Goal: Transaction & Acquisition: Purchase product/service

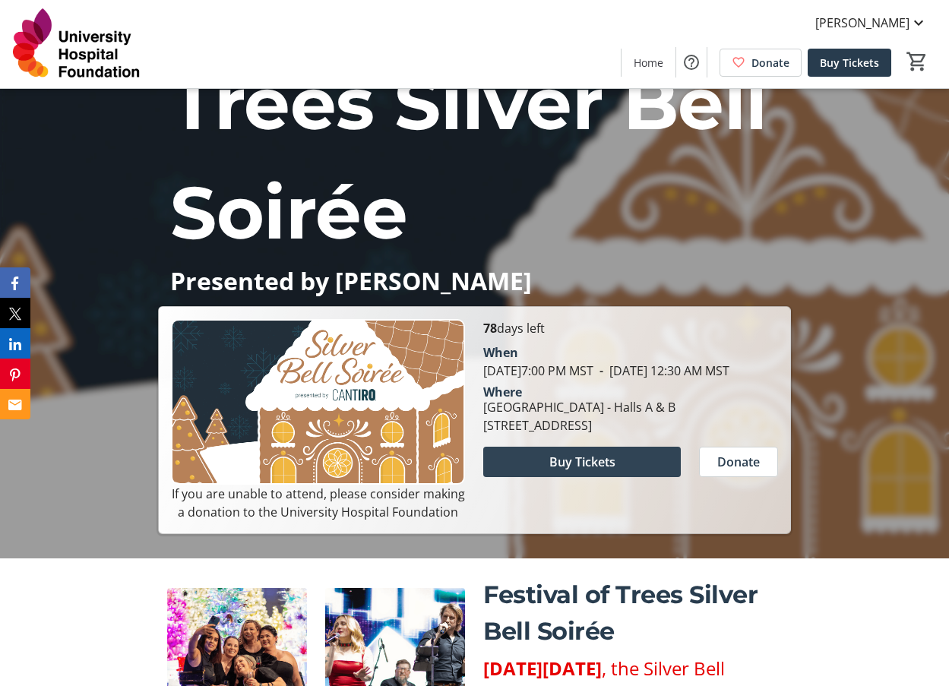
scroll to position [152, 0]
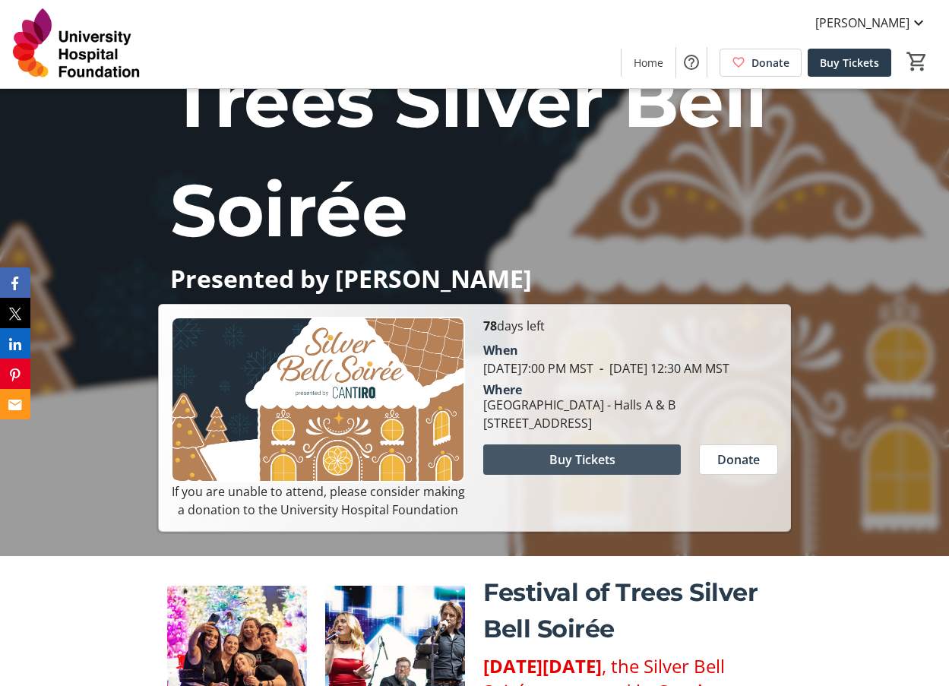
click at [593, 469] on span "Buy Tickets" at bounding box center [582, 459] width 66 height 18
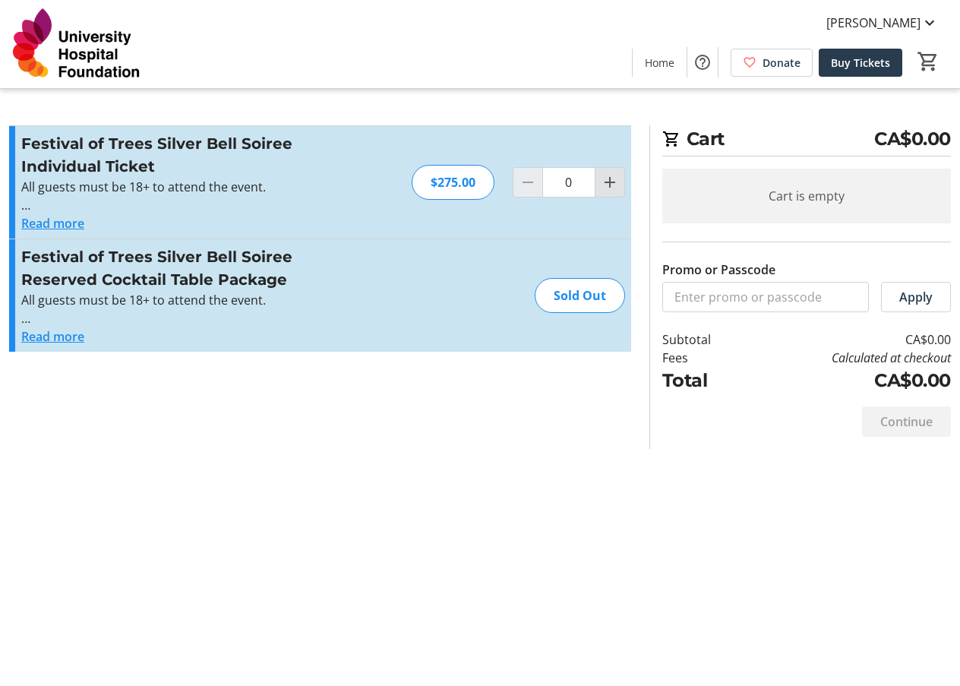
click at [613, 184] on mat-icon "Increment by one" at bounding box center [610, 182] width 18 height 18
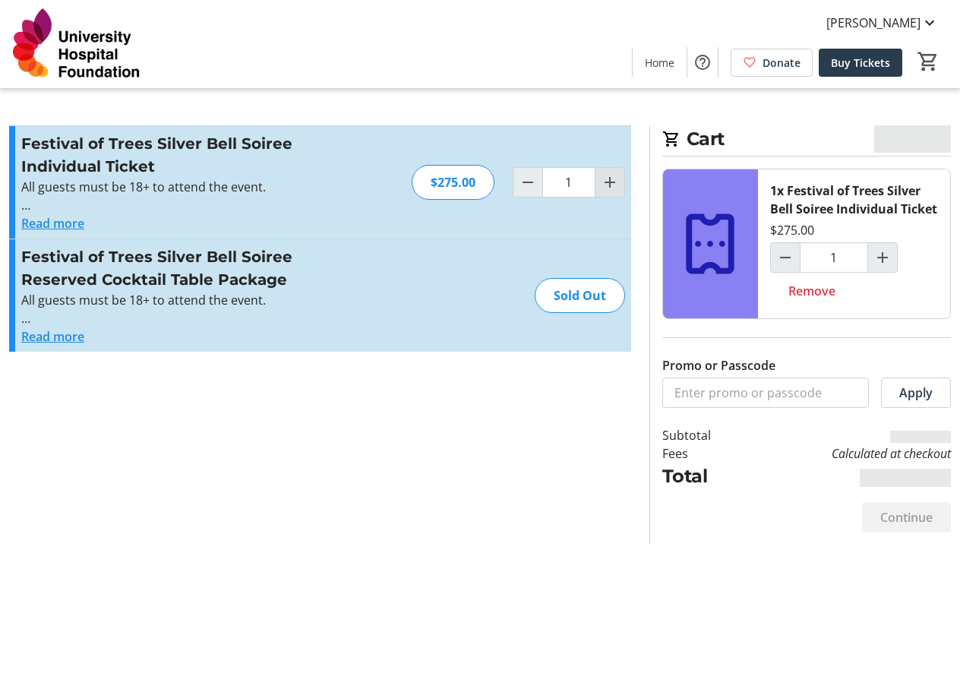
click at [613, 185] on mat-icon "Increment by one" at bounding box center [610, 182] width 18 height 18
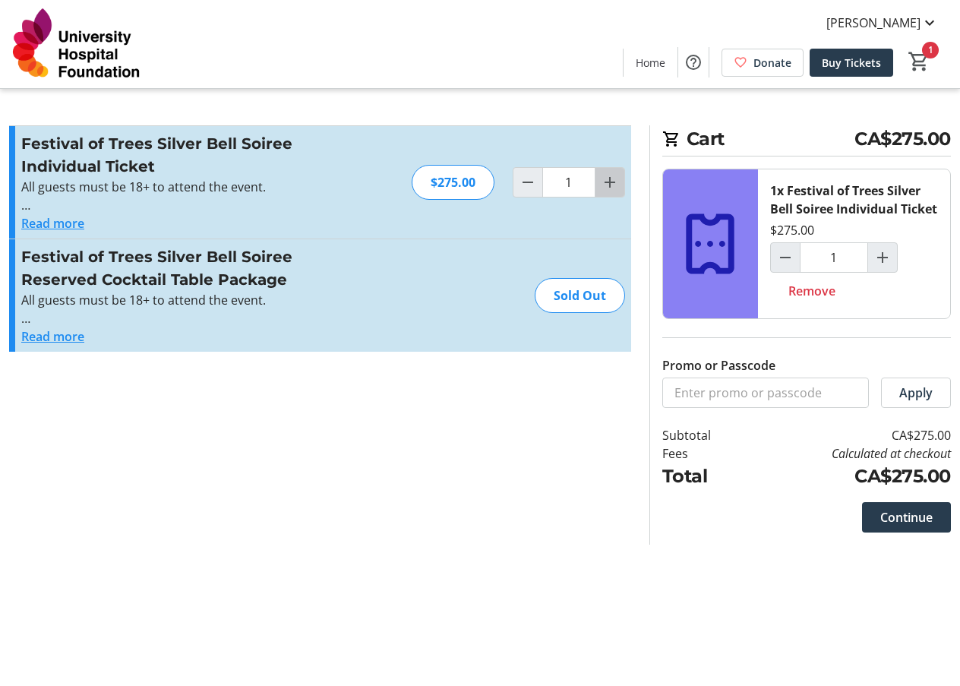
type input "2"
click at [62, 222] on button "Read more" at bounding box center [52, 223] width 63 height 18
